Goal: Transaction & Acquisition: Download file/media

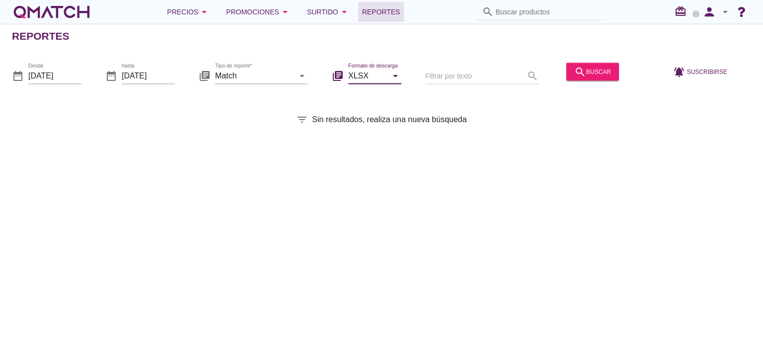
click at [369, 75] on input "XLSX" at bounding box center [367, 76] width 39 height 16
click at [364, 123] on div "CSV" at bounding box center [374, 124] width 37 height 12
type input "CSV"
click at [257, 72] on input "Match" at bounding box center [254, 76] width 79 height 16
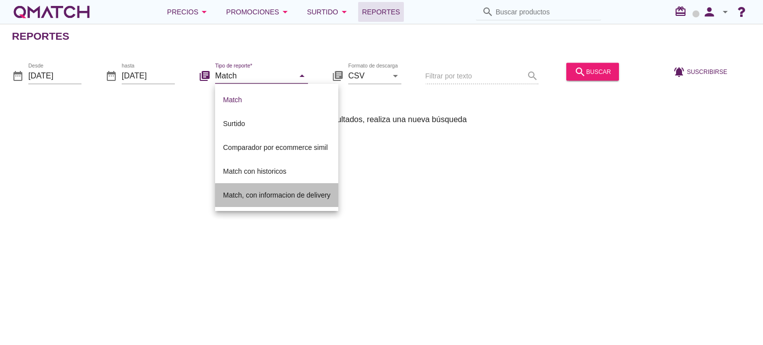
click at [254, 189] on div "Match, con informacion de delivery" at bounding box center [276, 195] width 107 height 12
type input "Match, con informacion de delivery"
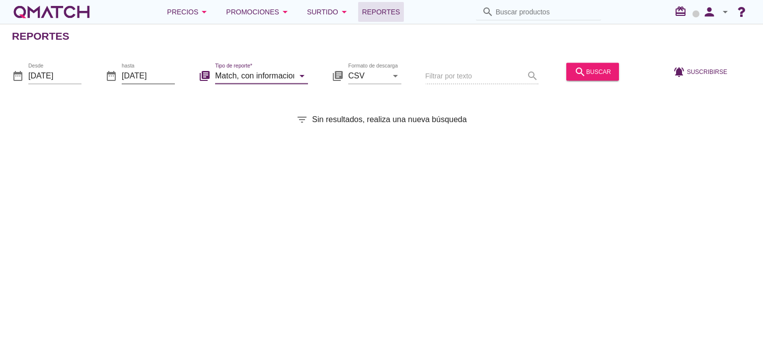
click at [148, 71] on input "[DATE]" at bounding box center [148, 76] width 53 height 16
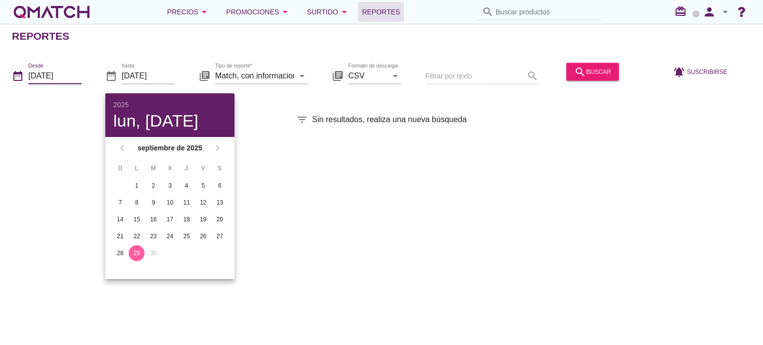
click at [63, 68] on input "[DATE]" at bounding box center [54, 76] width 53 height 16
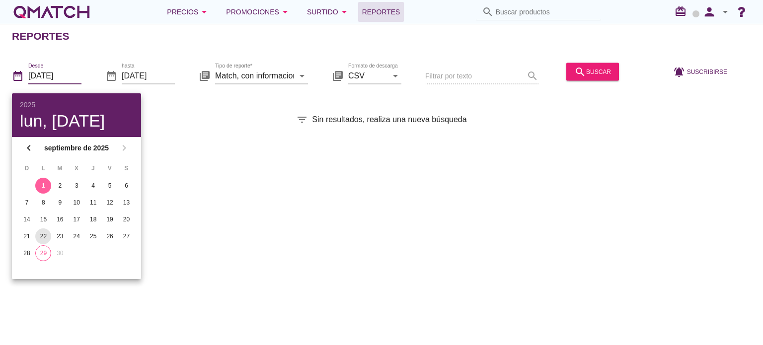
click at [43, 234] on div "22" at bounding box center [43, 236] width 16 height 9
click at [576, 71] on icon "search" at bounding box center [580, 72] width 12 height 12
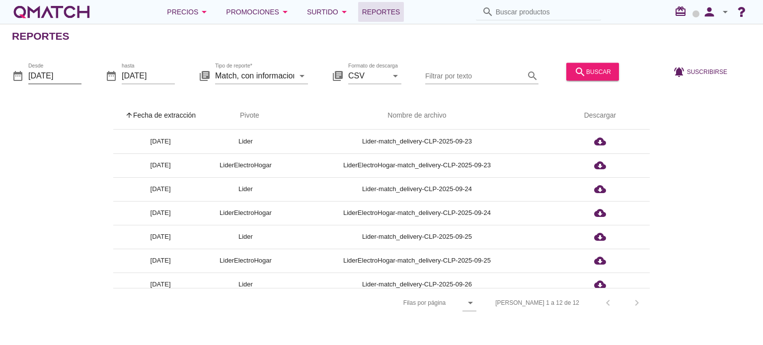
click at [45, 72] on input "[DATE]" at bounding box center [54, 76] width 53 height 16
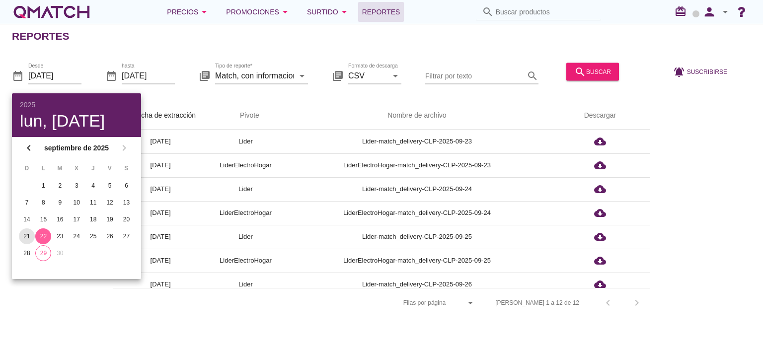
click at [27, 232] on div "21" at bounding box center [27, 236] width 16 height 9
type input "[DATE]"
click at [574, 70] on icon "search" at bounding box center [580, 72] width 12 height 12
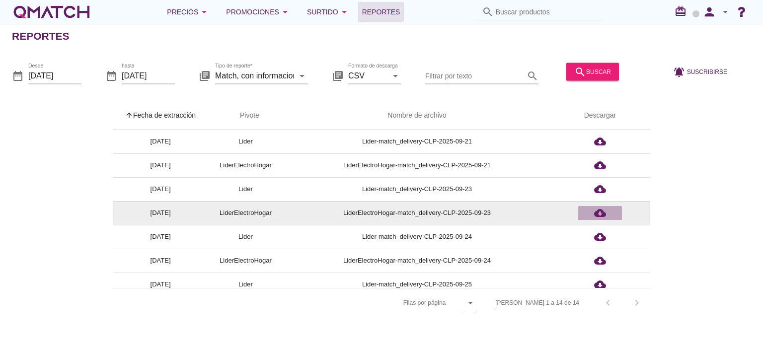
click at [604, 217] on icon "cloud_download" at bounding box center [600, 213] width 12 height 12
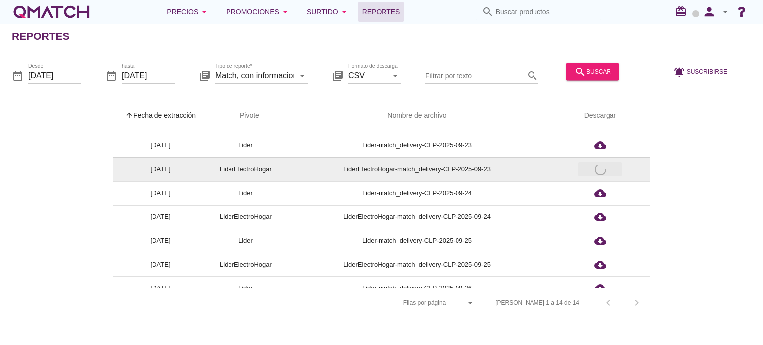
scroll to position [47, 0]
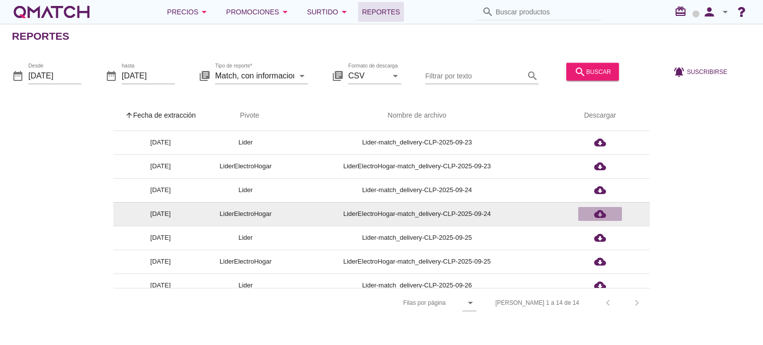
click at [600, 219] on icon "cloud_download" at bounding box center [600, 214] width 12 height 12
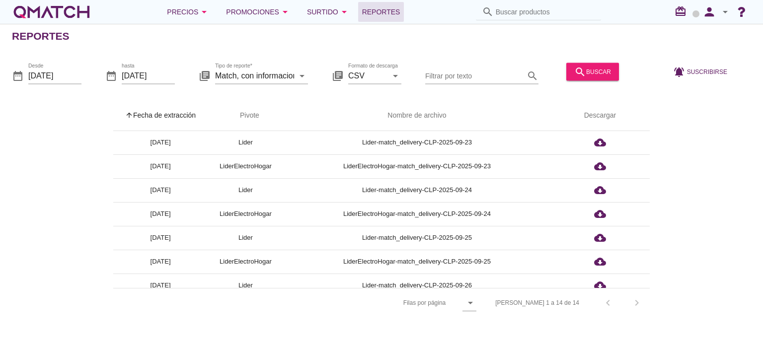
click at [742, 153] on div "arrow_upward Fecha de extracción arrow_upward Pivote Nombre de archivo Descarga…" at bounding box center [381, 209] width 739 height 215
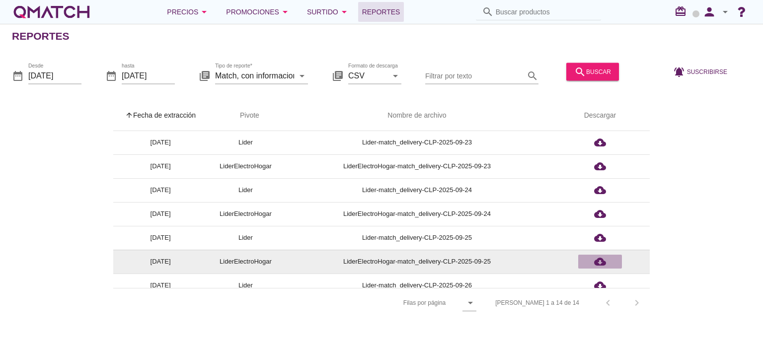
click at [596, 264] on icon "cloud_download" at bounding box center [600, 262] width 12 height 12
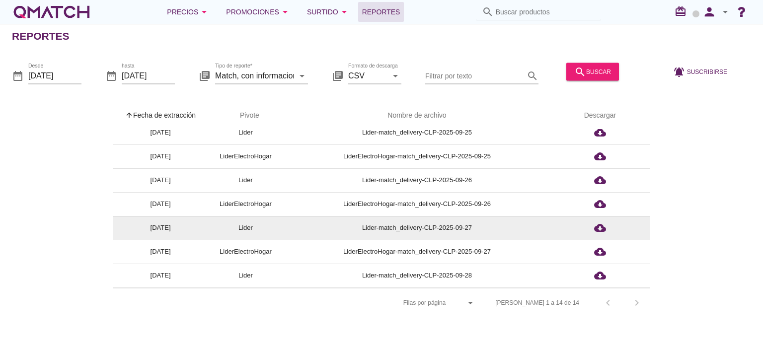
scroll to position [152, 0]
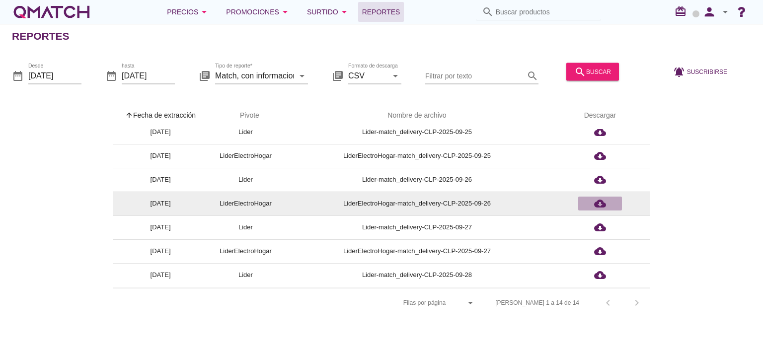
click at [598, 203] on icon "cloud_download" at bounding box center [600, 204] width 12 height 12
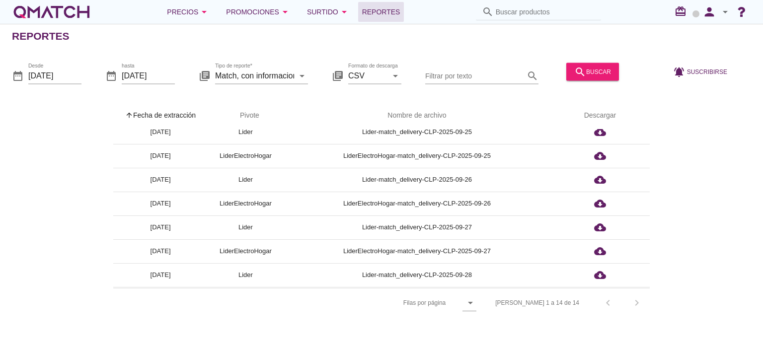
click at [687, 235] on div "arrow_upward Fecha de extracción arrow_upward Pivote Nombre de archivo Descarga…" at bounding box center [381, 209] width 739 height 215
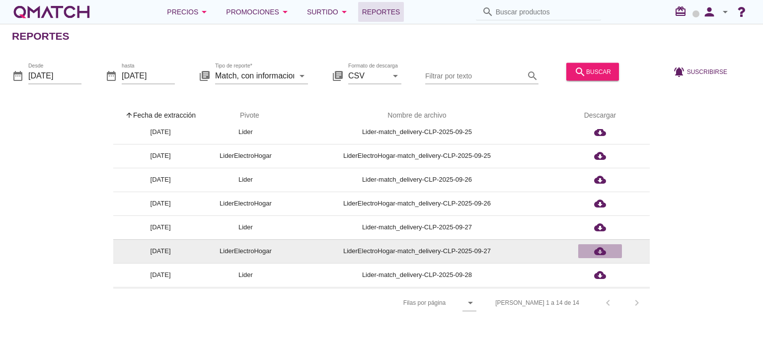
click at [604, 250] on icon "cloud_download" at bounding box center [600, 251] width 12 height 12
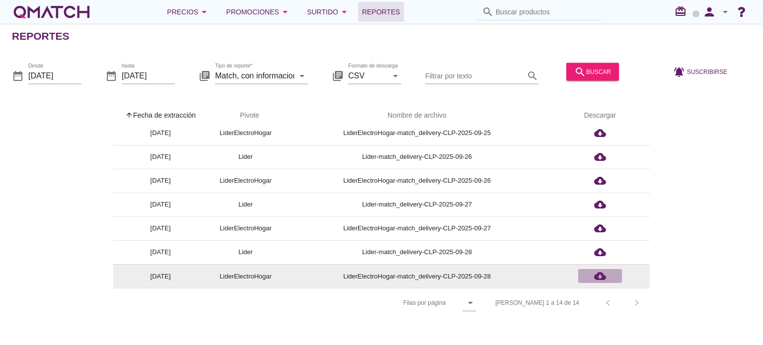
click at [610, 271] on div "cloud_download" at bounding box center [600, 276] width 36 height 12
